Goal: Task Accomplishment & Management: Use online tool/utility

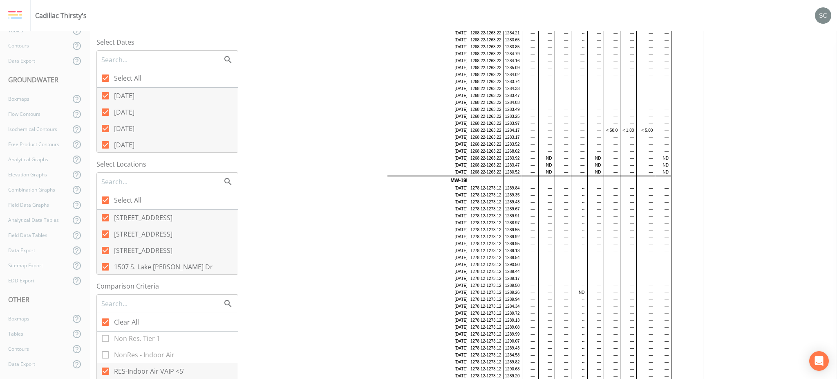
click at [119, 76] on span "Select All" at bounding box center [127, 78] width 27 height 10
click at [105, 76] on input "Select All" at bounding box center [101, 74] width 8 height 8
checkbox input "false"
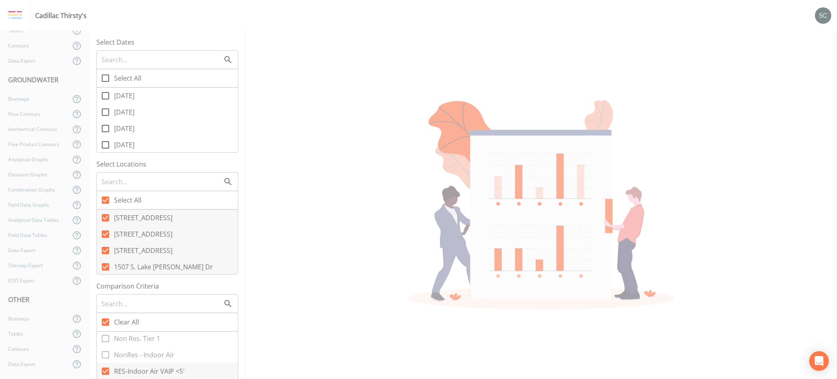
checkbox input "false"
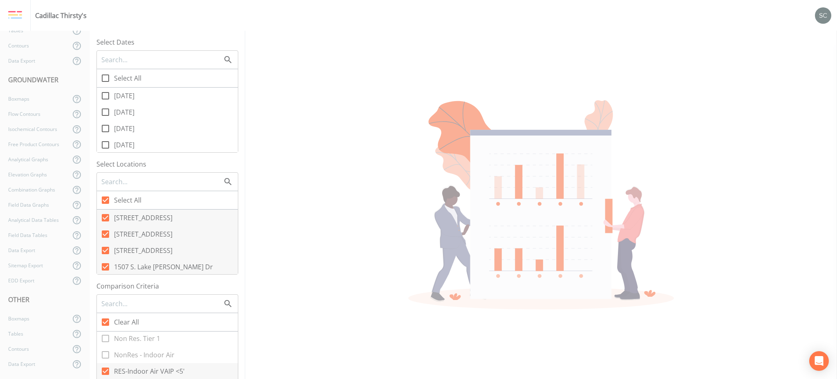
checkbox input "false"
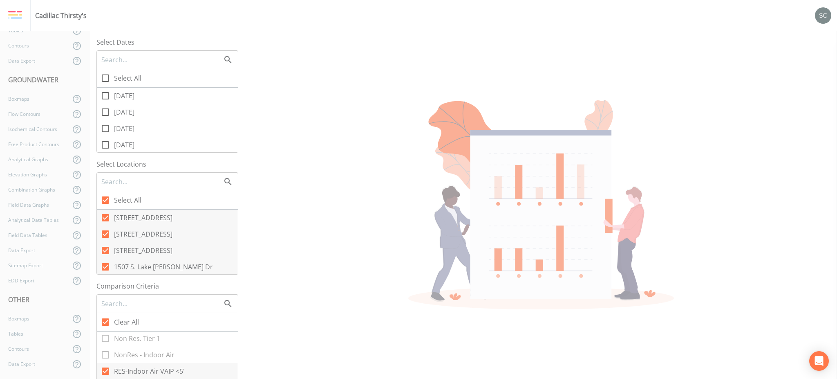
checkbox input "false"
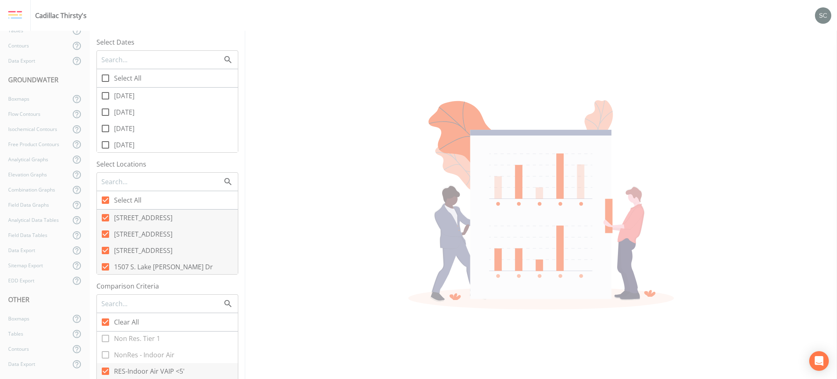
checkbox input "false"
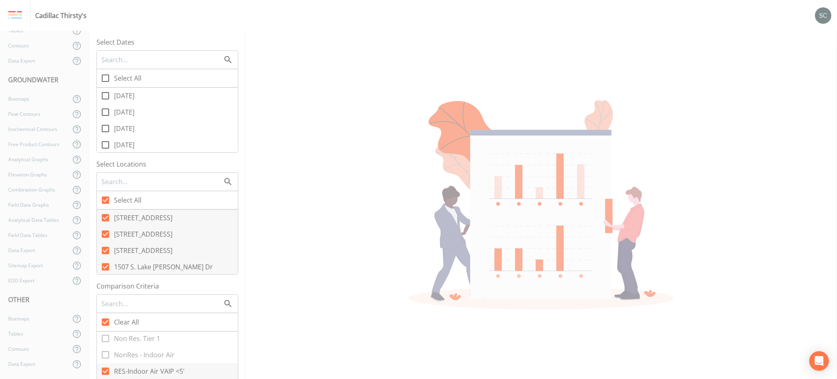
checkbox input "false"
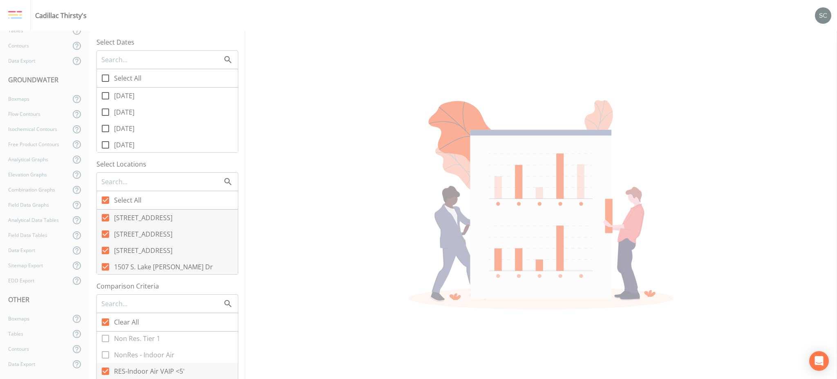
checkbox input "false"
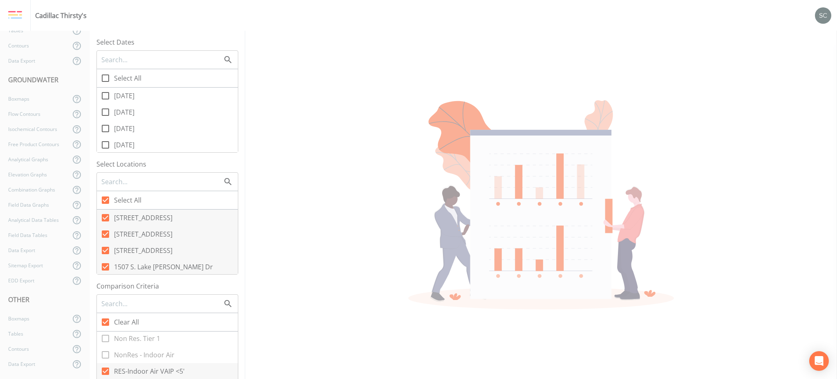
checkbox input "false"
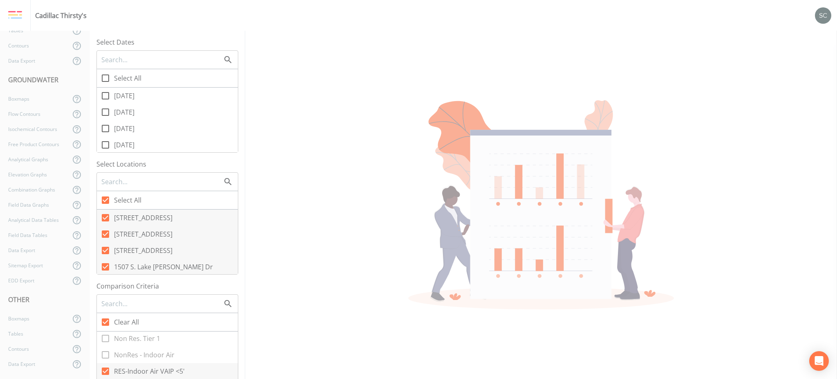
checkbox input "false"
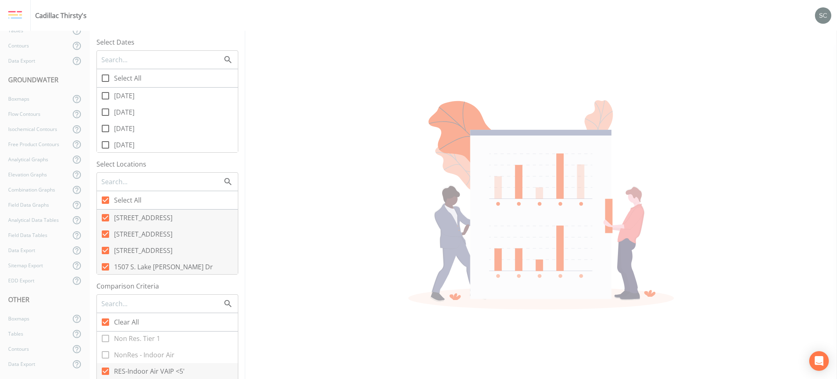
checkbox input "false"
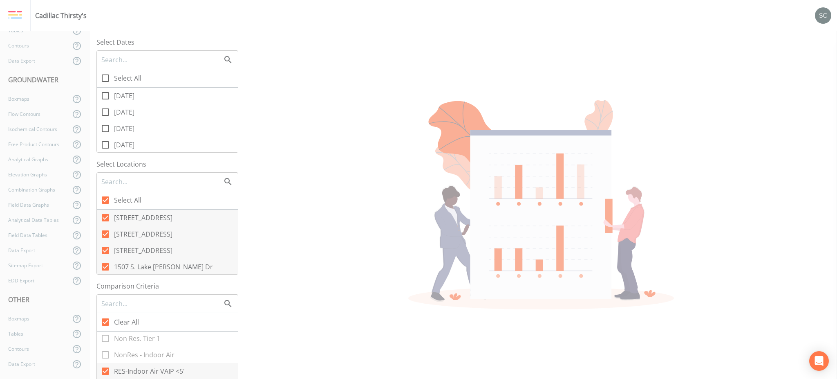
checkbox input "false"
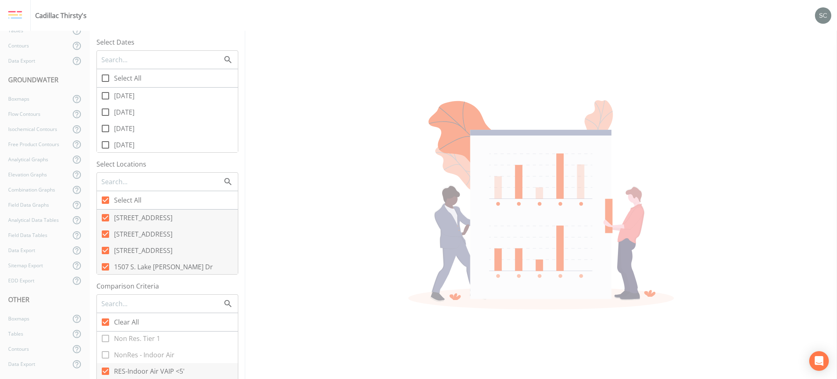
checkbox input "false"
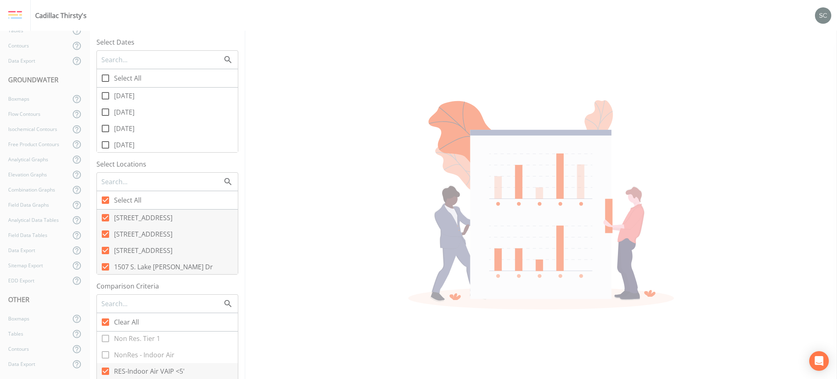
checkbox input "false"
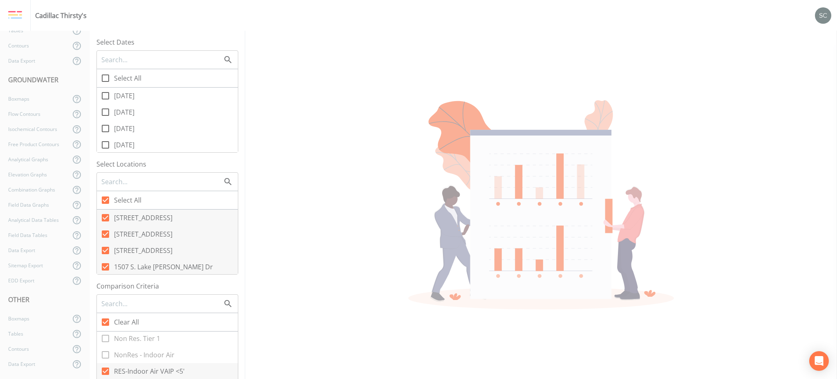
checkbox input "false"
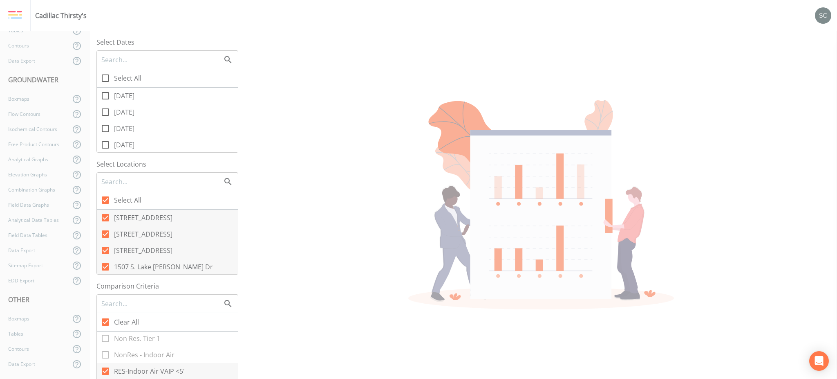
checkbox input "false"
click at [135, 95] on span "[DATE]" at bounding box center [124, 96] width 20 height 10
click at [105, 95] on input "[DATE]" at bounding box center [101, 91] width 8 height 8
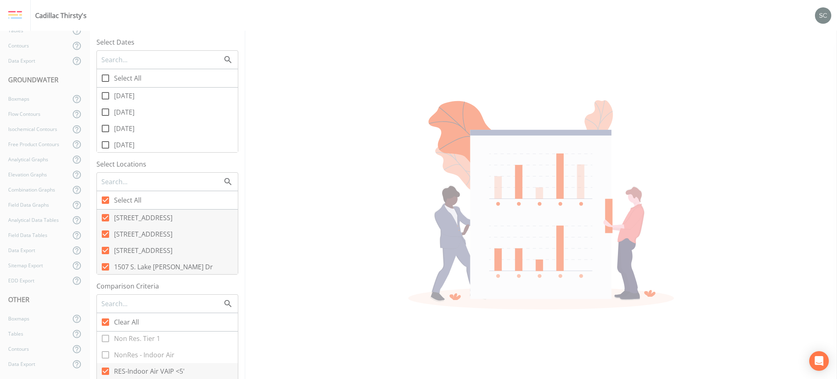
checkbox input "true"
click at [135, 112] on span "[DATE]" at bounding box center [124, 112] width 20 height 10
click at [105, 112] on input "[DATE]" at bounding box center [101, 107] width 8 height 8
checkbox input "true"
click at [134, 129] on span "[DATE]" at bounding box center [124, 128] width 20 height 10
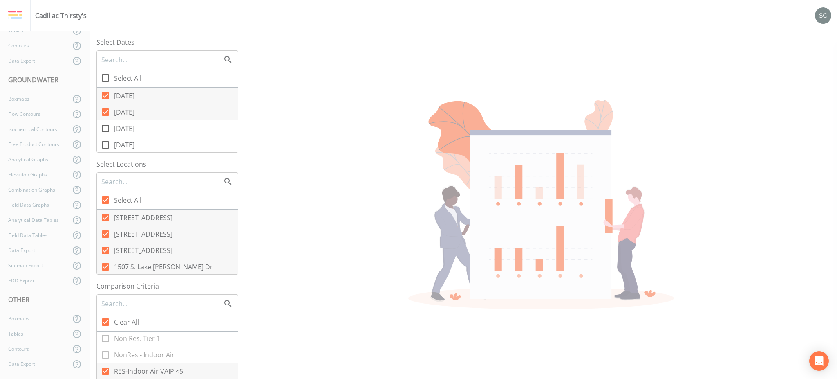
click at [105, 128] on input "[DATE]" at bounding box center [101, 124] width 8 height 8
checkbox input "true"
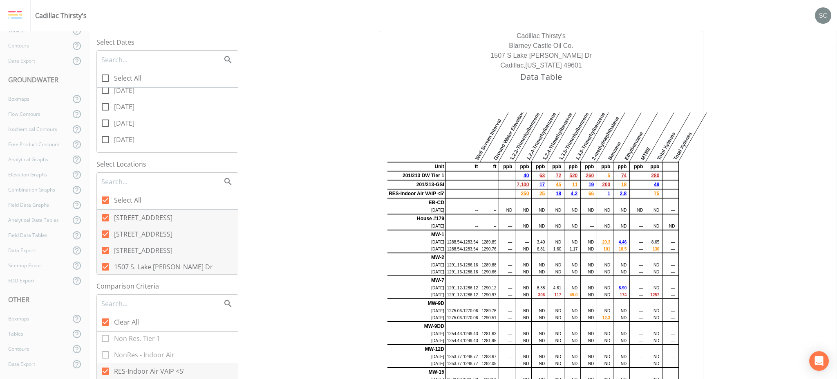
click at [131, 94] on span "[DATE]" at bounding box center [124, 90] width 20 height 10
click at [105, 90] on input "[DATE]" at bounding box center [101, 86] width 8 height 8
checkbox input "true"
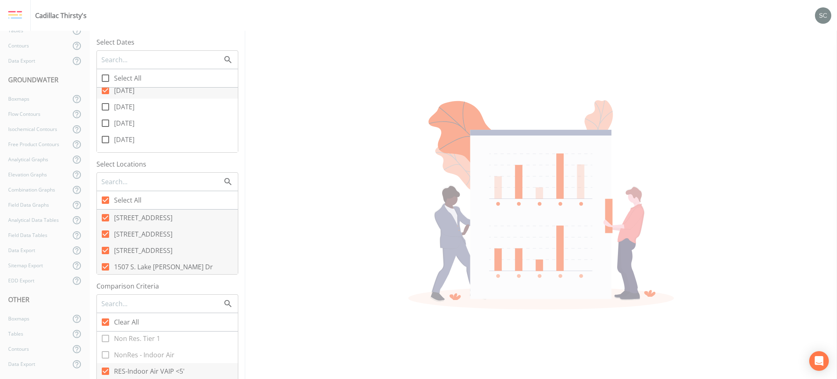
scroll to position [49, 0]
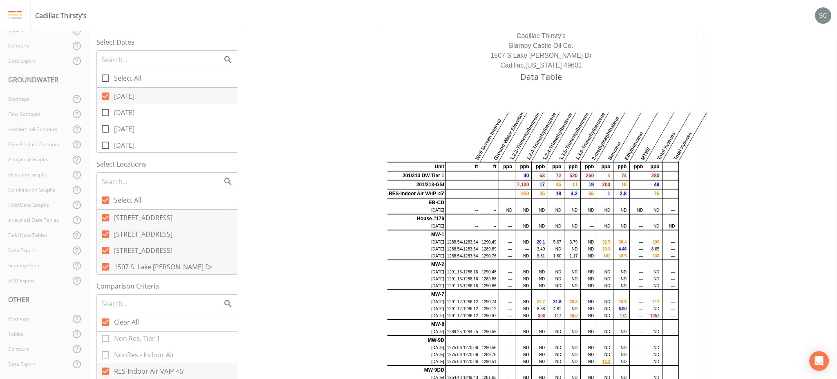
drag, startPoint x: 127, startPoint y: 120, endPoint x: 131, endPoint y: 117, distance: 5.2
click at [128, 120] on div "[DATE] [DATE] [DATE] [DATE] [DATE] [DATE] [DATE] [DATE] [DATE] [DATE] [DATE] [D…" at bounding box center [167, 120] width 141 height 65
click at [135, 108] on span "[DATE]" at bounding box center [124, 113] width 20 height 10
click at [108, 110] on icon at bounding box center [105, 112] width 7 height 7
click at [105, 110] on input "[DATE]" at bounding box center [101, 108] width 8 height 8
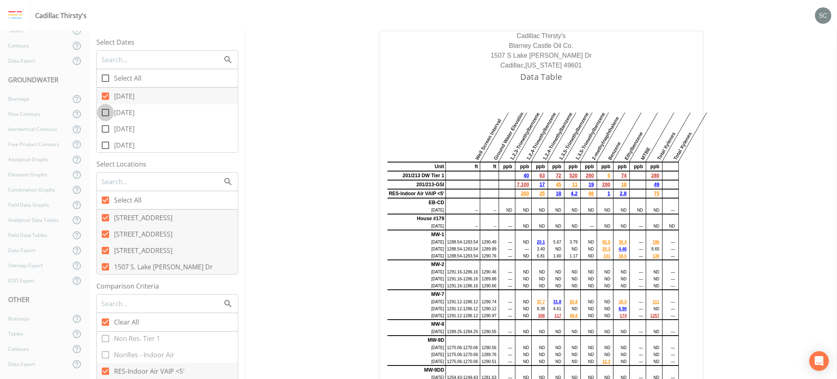
checkbox input "true"
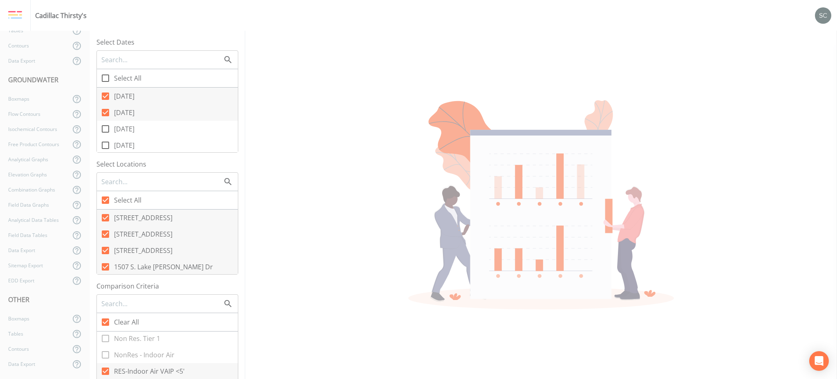
click at [121, 129] on span "[DATE]" at bounding box center [124, 129] width 20 height 10
click at [105, 128] on input "[DATE]" at bounding box center [101, 124] width 8 height 8
checkbox input "true"
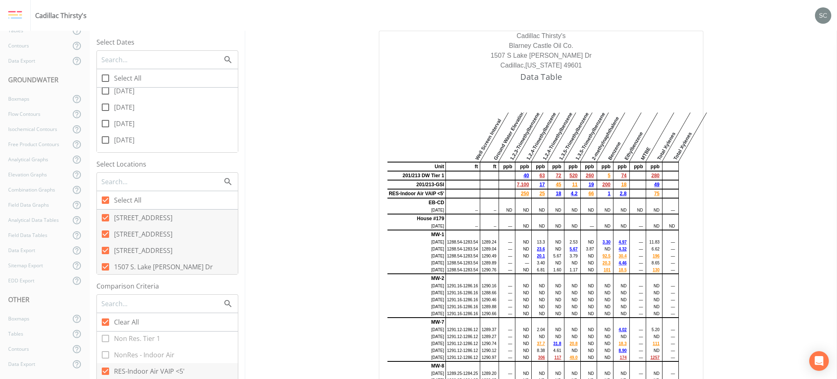
click at [130, 96] on label "[DATE]" at bounding box center [167, 91] width 141 height 16
click at [105, 90] on input "[DATE]" at bounding box center [101, 86] width 8 height 8
checkbox input "true"
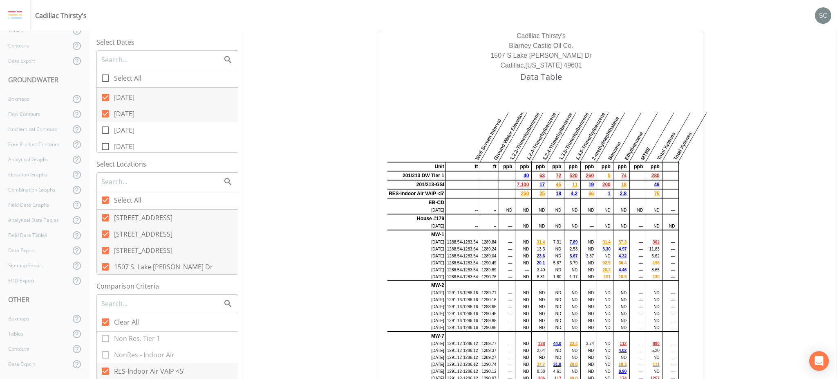
scroll to position [97, 0]
click at [130, 108] on span "[DATE]" at bounding box center [124, 113] width 20 height 10
click at [105, 108] on input "[DATE]" at bounding box center [101, 108] width 8 height 8
checkbox input "true"
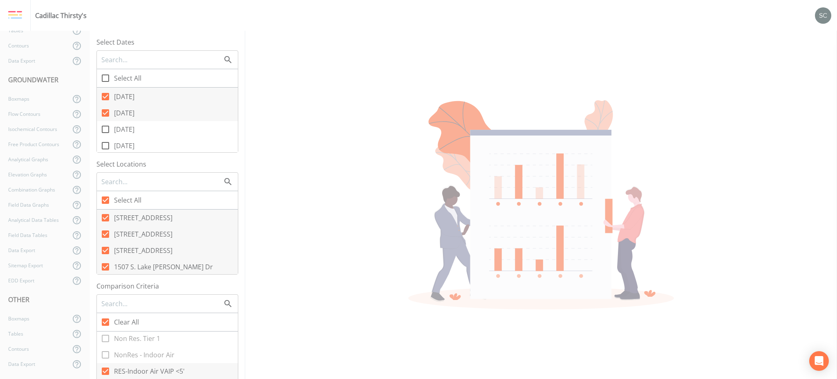
click at [128, 126] on span "[DATE]" at bounding box center [124, 129] width 20 height 10
click at [105, 126] on input "[DATE]" at bounding box center [101, 125] width 8 height 8
checkbox input "true"
drag, startPoint x: 135, startPoint y: 95, endPoint x: 136, endPoint y: 115, distance: 20.1
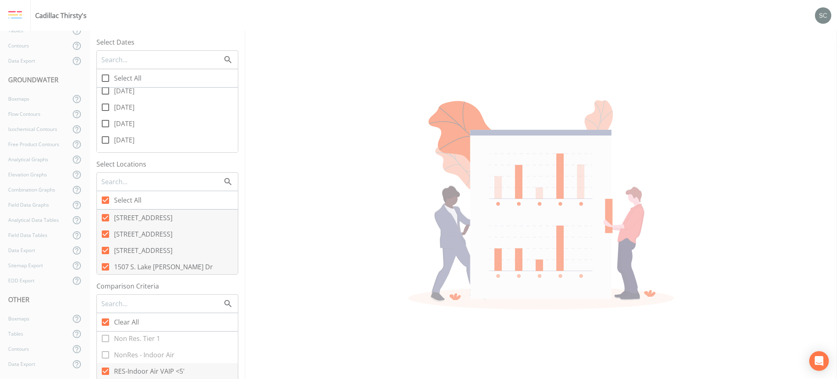
click at [134, 95] on span "[DATE]" at bounding box center [124, 91] width 20 height 10
click at [105, 90] on input "[DATE]" at bounding box center [101, 86] width 8 height 8
checkbox input "true"
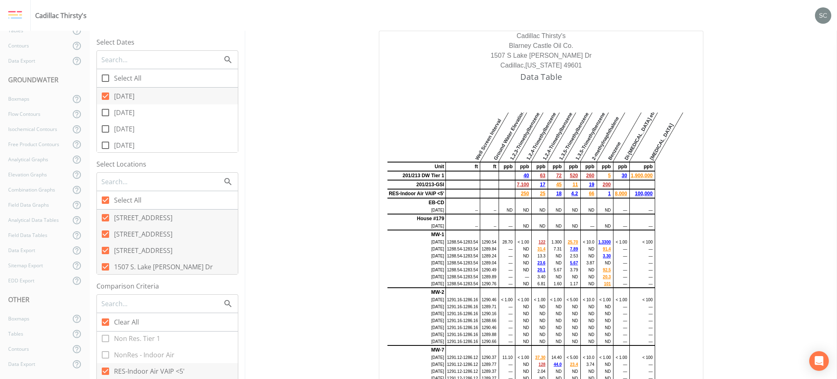
click at [128, 110] on span "[DATE]" at bounding box center [124, 113] width 20 height 10
click at [105, 110] on input "[DATE]" at bounding box center [101, 108] width 8 height 8
checkbox input "true"
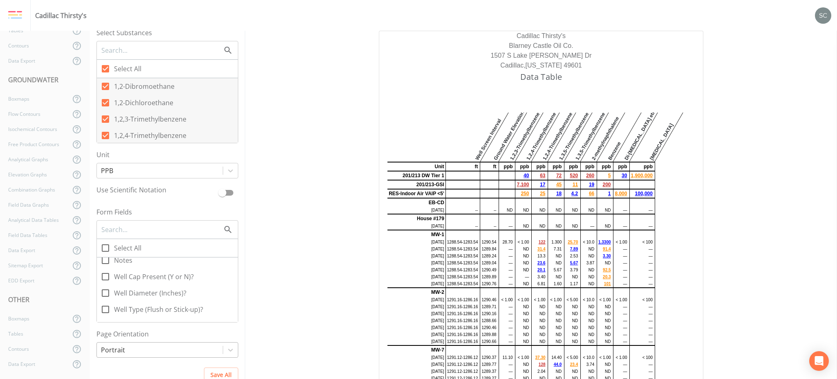
scroll to position [435, 0]
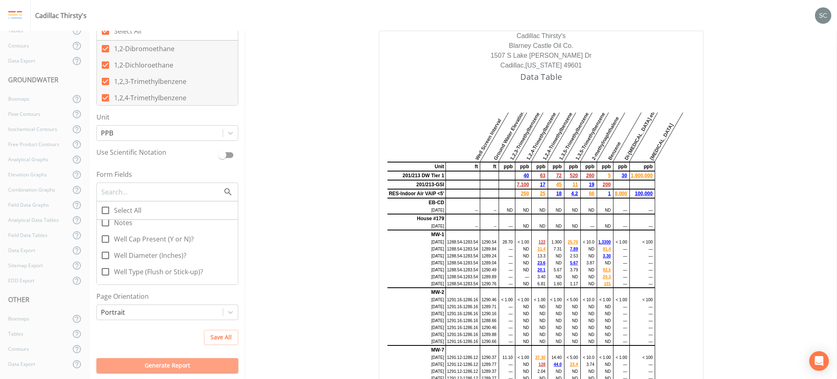
click at [172, 372] on button "Generate Report" at bounding box center [168, 365] width 142 height 15
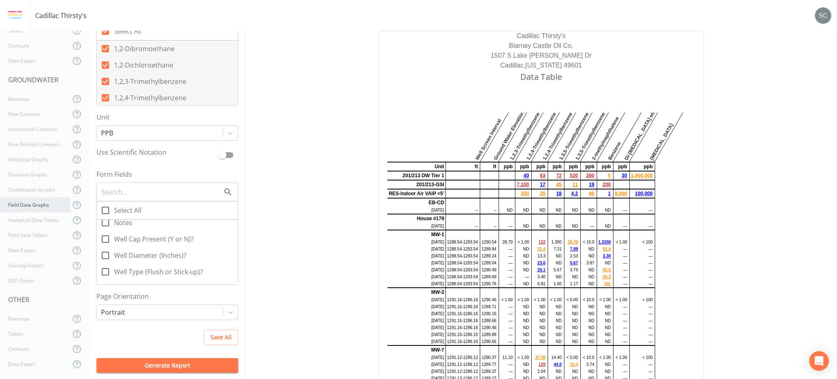
click at [46, 200] on div "Field Data Graphs" at bounding box center [35, 204] width 70 height 15
